Goal: Find specific page/section: Find specific page/section

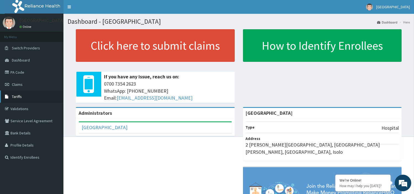
click at [34, 93] on link "Tariffs" at bounding box center [31, 97] width 63 height 12
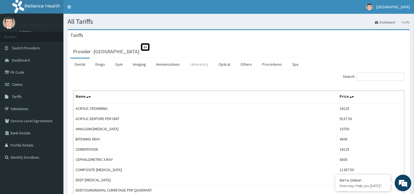
click at [194, 67] on link "Laboratory" at bounding box center [199, 65] width 27 height 12
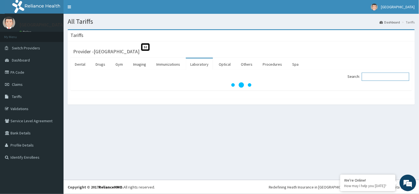
click at [376, 78] on input "Search:" at bounding box center [385, 77] width 47 height 8
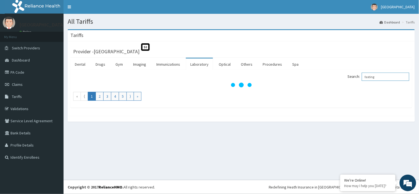
type input "fasting"
